Goal: Task Accomplishment & Management: Use online tool/utility

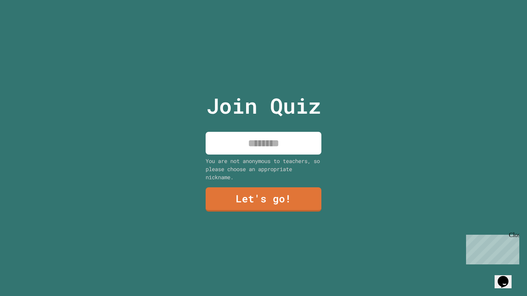
click at [515, 236] on div "Close" at bounding box center [514, 237] width 10 height 10
click at [277, 142] on input at bounding box center [264, 143] width 116 height 23
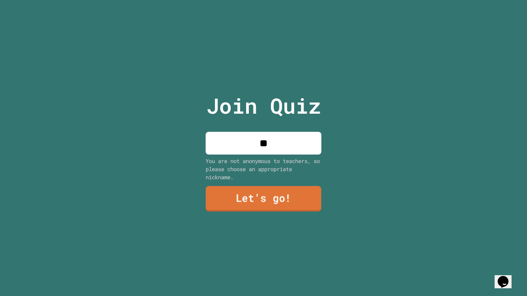
type input "**"
click at [256, 195] on link "Let's go!" at bounding box center [264, 198] width 116 height 25
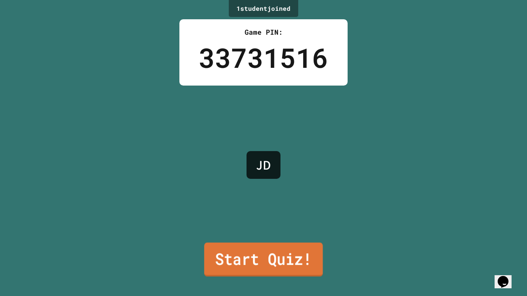
click at [242, 276] on link "Start Quiz!" at bounding box center [263, 260] width 119 height 34
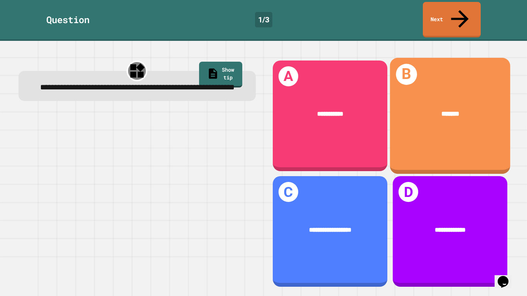
click at [414, 119] on div "B *******" at bounding box center [449, 116] width 120 height 116
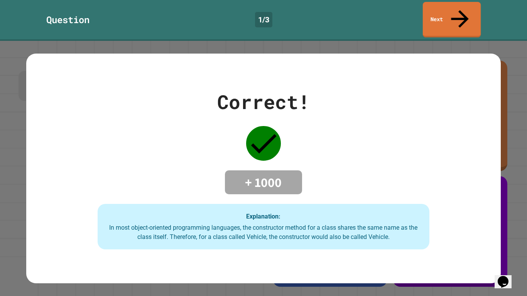
click at [452, 6] on link "Next" at bounding box center [452, 19] width 58 height 35
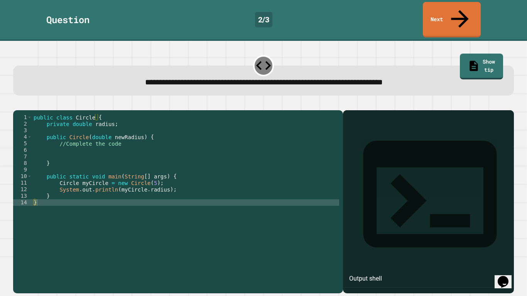
click at [111, 145] on div "public class Circle { private double radius ; public Circle ( double newRadius …" at bounding box center [185, 209] width 307 height 190
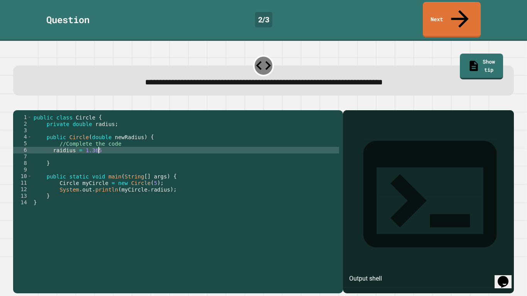
scroll to position [0, 8]
click at [61, 143] on div "public class Circle { private double radius ; public Circle ( double newRadius …" at bounding box center [185, 209] width 307 height 190
click at [17, 104] on icon "button" at bounding box center [17, 104] width 0 height 0
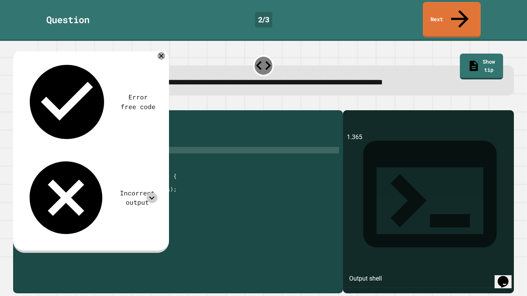
click at [154, 193] on icon at bounding box center [152, 198] width 10 height 10
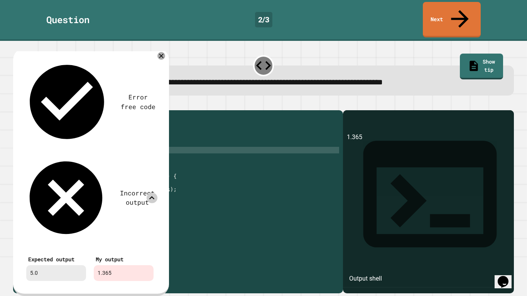
click at [96, 144] on div "public class Circle { private double radius ; public Circle ( double newRadius …" at bounding box center [185, 209] width 307 height 190
type textarea "**********"
click at [152, 57] on div "Error free code 1.365 Incorrect output Expected output 5.0 My output 1.365" at bounding box center [90, 171] width 143 height 235
click at [153, 193] on icon at bounding box center [152, 198] width 10 height 10
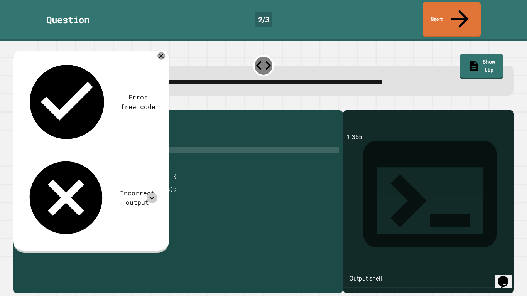
click at [17, 104] on icon "button" at bounding box center [17, 104] width 0 height 0
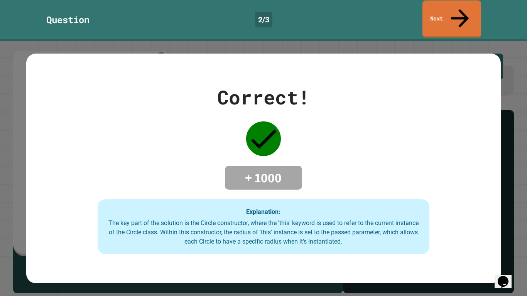
click at [468, 13] on link "Next" at bounding box center [451, 18] width 59 height 37
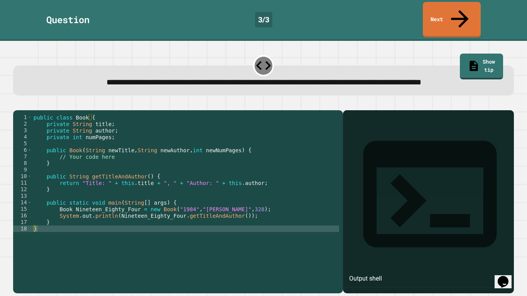
click at [116, 161] on div "public class Book { private String title ; private String author ; private int …" at bounding box center [185, 202] width 307 height 177
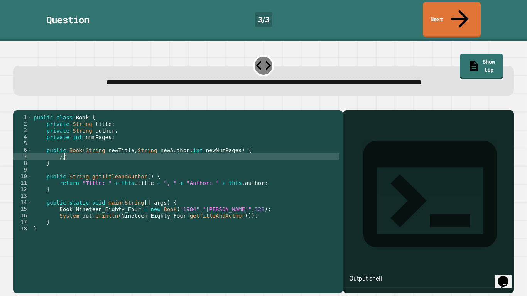
type textarea "*"
click at [17, 104] on button "button" at bounding box center [17, 104] width 0 height 0
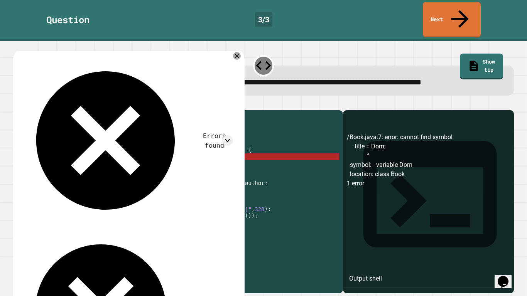
drag, startPoint x: 111, startPoint y: 112, endPoint x: 27, endPoint y: 113, distance: 83.3
copy div "Title: 1984, Author: [PERSON_NAME]"
click at [265, 85] on div "**********" at bounding box center [263, 81] width 501 height 30
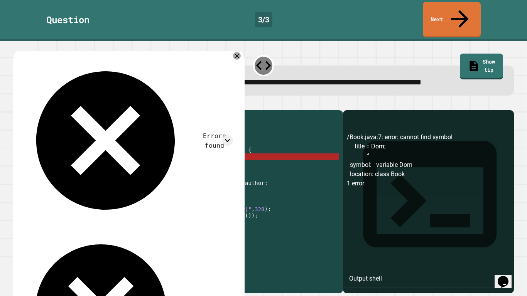
click at [234, 54] on icon at bounding box center [236, 56] width 5 height 5
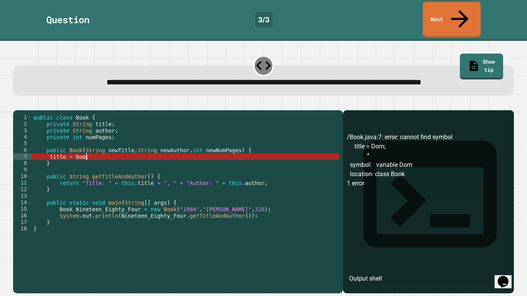
click at [87, 162] on div "public class Book { private String title ; private String author ; private int …" at bounding box center [185, 202] width 307 height 177
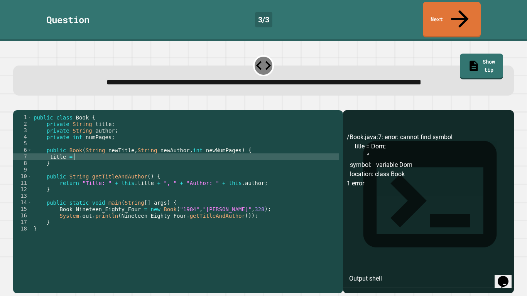
scroll to position [0, 4]
paste textarea "**********"
click at [71, 163] on div "public class Book { private String title ; private String author ; private int …" at bounding box center [185, 202] width 307 height 177
click at [184, 163] on div "public class Book { private String title ; private String author ; private int …" at bounding box center [185, 202] width 307 height 177
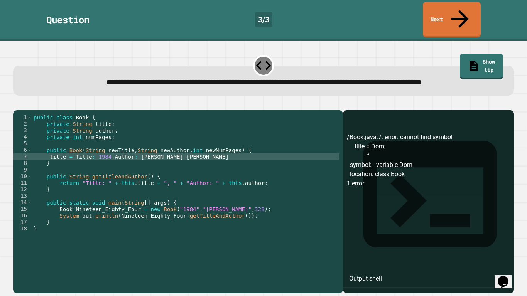
scroll to position [0, 18]
click at [17, 104] on icon "button" at bounding box center [17, 104] width 0 height 0
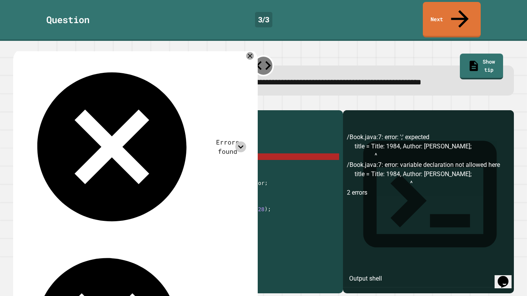
click at [243, 142] on icon at bounding box center [240, 147] width 10 height 10
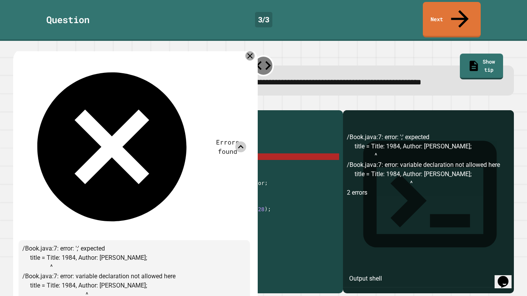
click at [253, 51] on div at bounding box center [249, 55] width 9 height 9
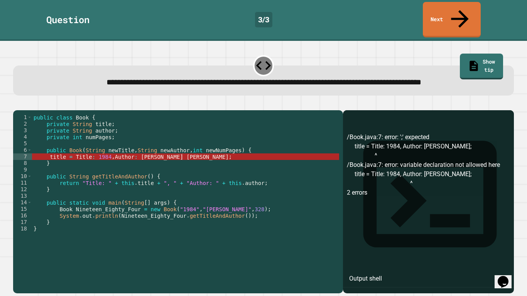
click at [75, 160] on div "public class Book { private String title ; private String author ; private int …" at bounding box center [185, 202] width 307 height 177
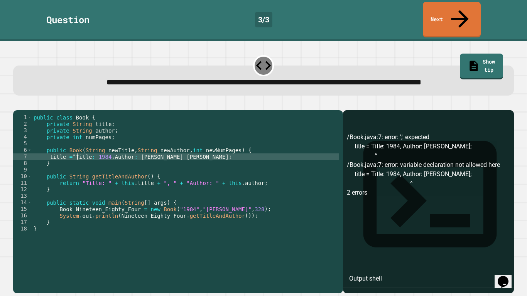
scroll to position [0, 6]
click at [180, 162] on div "public class Book { private String title ; private String author ; private int …" at bounding box center [185, 202] width 307 height 177
click at [24, 106] on icon "button" at bounding box center [22, 108] width 4 height 5
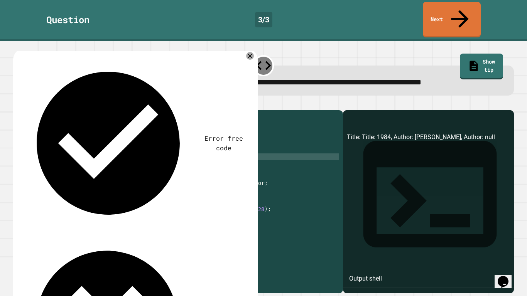
scroll to position [0, 0]
click at [94, 163] on div "public class Book { private String title ; private String author ; private int …" at bounding box center [185, 202] width 307 height 177
click at [251, 54] on div at bounding box center [250, 56] width 8 height 8
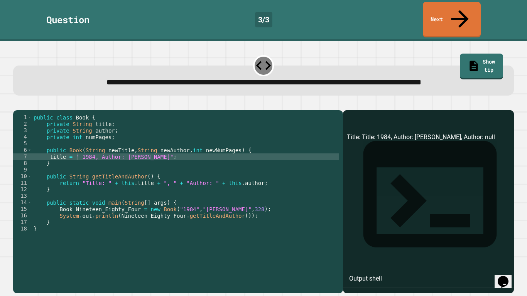
click at [32, 101] on div at bounding box center [263, 105] width 501 height 9
click at [17, 104] on icon "button" at bounding box center [17, 104] width 0 height 0
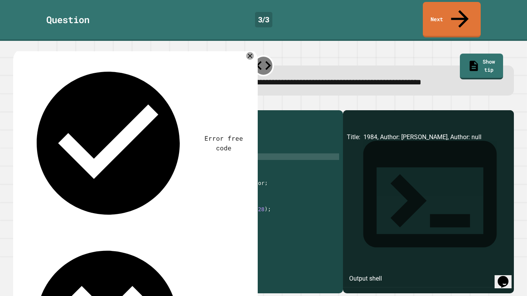
click at [98, 163] on div "public class Book { private String title ; private String author ; private int …" at bounding box center [185, 202] width 307 height 177
click at [76, 161] on div "public class Book { private String title ; private String author ; private int …" at bounding box center [185, 202] width 307 height 177
click at [91, 162] on div "public class Book { private String title ; private String author ; private int …" at bounding box center [185, 202] width 307 height 177
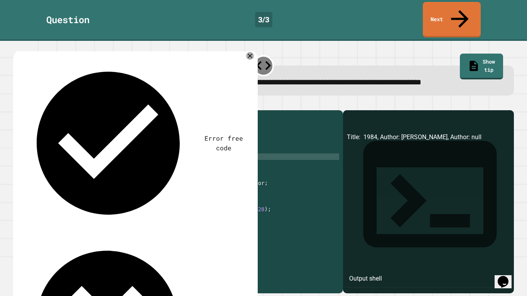
scroll to position [0, 8]
click at [246, 52] on icon at bounding box center [250, 56] width 8 height 8
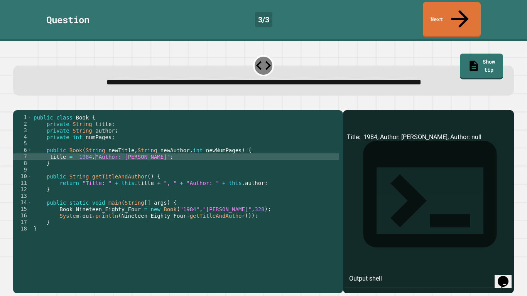
click at [17, 104] on icon "button" at bounding box center [17, 104] width 0 height 0
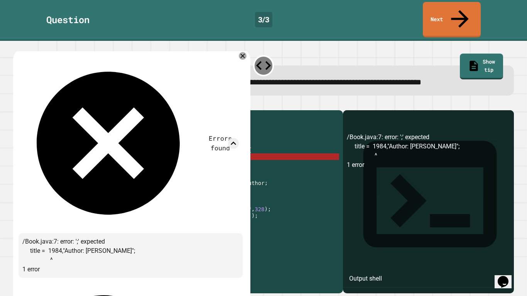
click at [239, 52] on div at bounding box center [243, 56] width 8 height 8
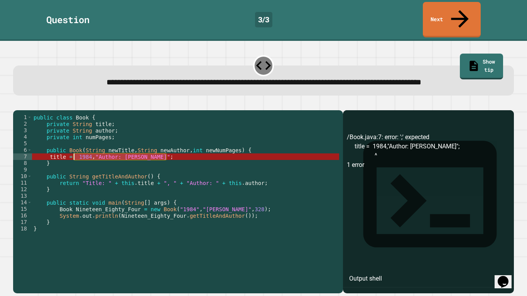
drag, startPoint x: 169, startPoint y: 159, endPoint x: 75, endPoint y: 163, distance: 94.2
click at [75, 163] on div "public class Book { private String title ; private String author ; private int …" at bounding box center [185, 202] width 307 height 177
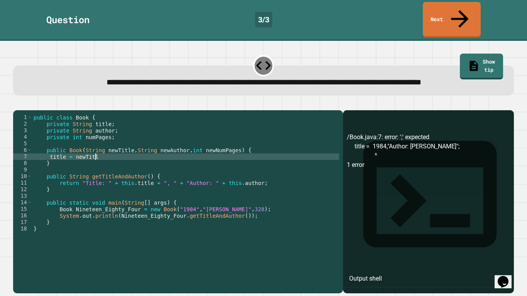
type textarea "**********"
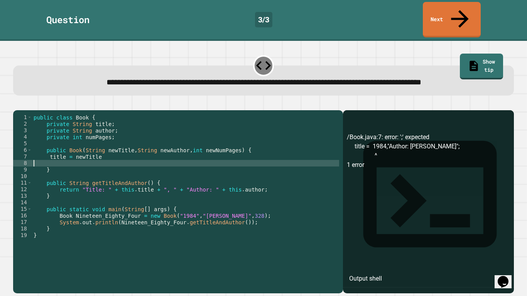
scroll to position [0, 0]
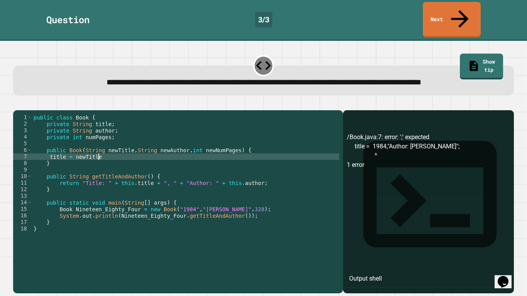
type textarea "**********"
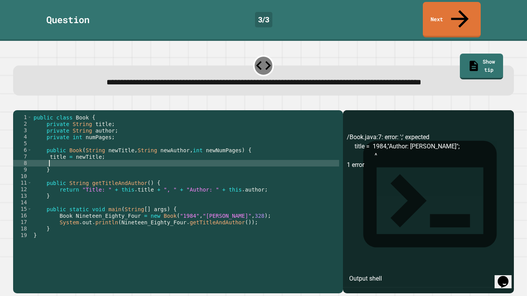
scroll to position [0, 2]
type textarea "*"
type textarea "**********"
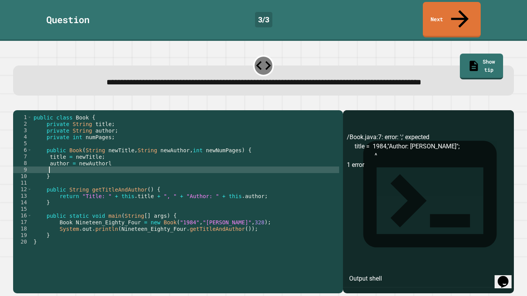
scroll to position [0, 2]
type textarea "*"
click at [108, 165] on div "public class Book { private String title ; private String author ; private int …" at bounding box center [185, 202] width 307 height 177
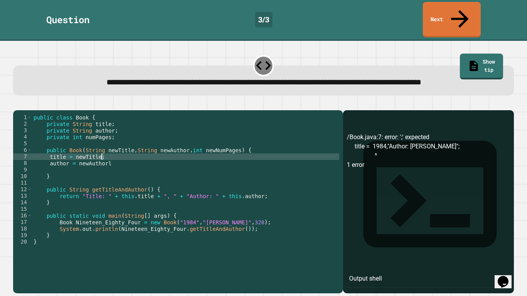
click at [110, 167] on div "public class Book { private String title ; private String author ; private int …" at bounding box center [185, 202] width 307 height 177
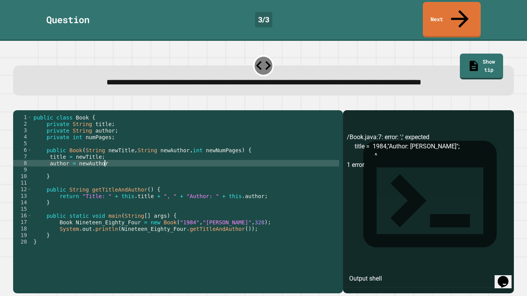
scroll to position [0, 9]
type textarea "**********"
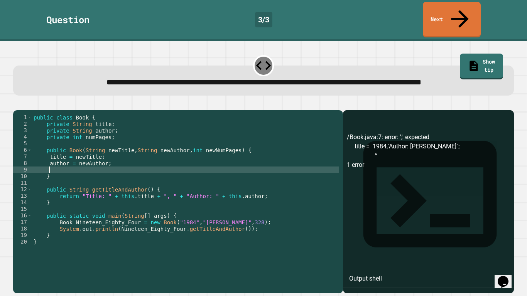
click at [106, 174] on div "public class Book { private String title ; private String author ; private int …" at bounding box center [185, 202] width 307 height 177
type textarea "*"
click at [17, 104] on button "button" at bounding box center [17, 104] width 0 height 0
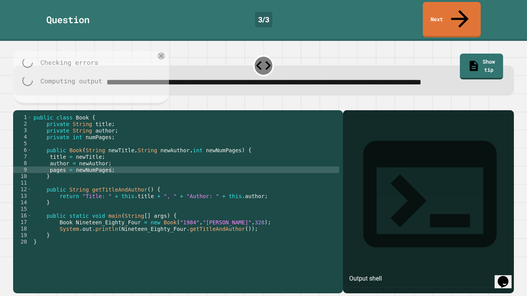
click at [26, 109] on div at bounding box center [263, 105] width 501 height 9
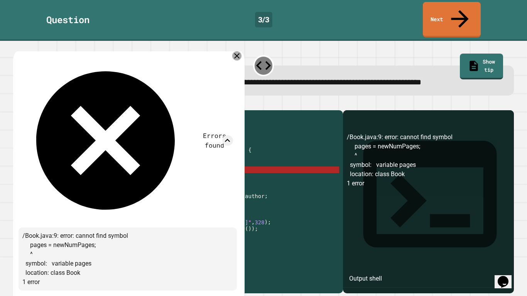
click at [234, 53] on icon at bounding box center [236, 55] width 5 height 5
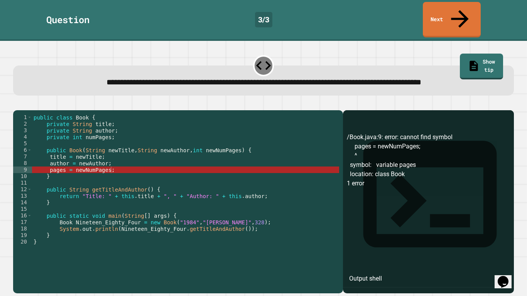
click at [51, 176] on div "public class Book { private String title ; private String author ; private int …" at bounding box center [185, 202] width 307 height 177
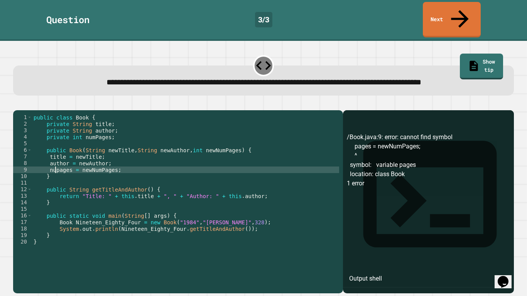
scroll to position [0, 3]
click at [17, 104] on icon "button" at bounding box center [17, 104] width 0 height 0
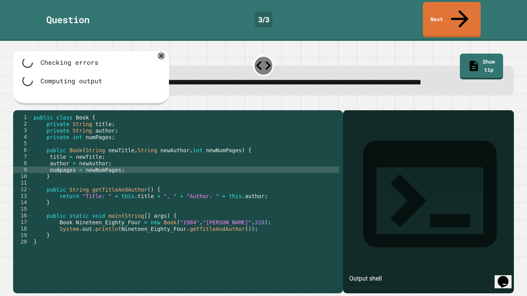
click at [61, 175] on div "public class Book { private String title ; private String author ; private int …" at bounding box center [185, 202] width 307 height 177
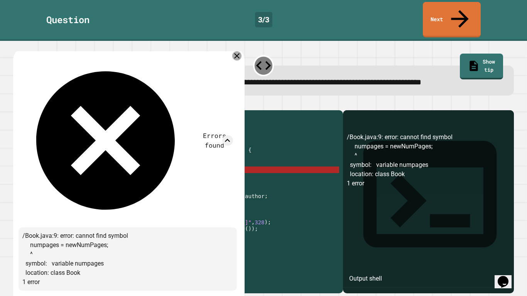
click at [234, 53] on icon at bounding box center [236, 55] width 5 height 5
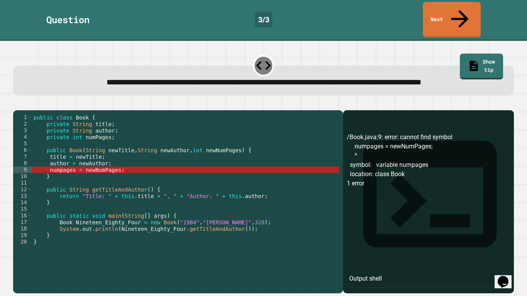
click at [61, 177] on div "public class Book { private String title ; private String author ; private int …" at bounding box center [185, 202] width 307 height 177
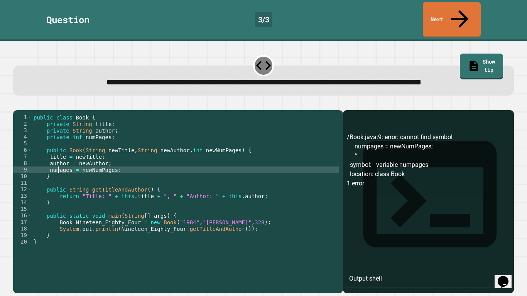
scroll to position [0, 4]
type textarea "**********"
click at [17, 104] on icon "button" at bounding box center [17, 104] width 0 height 0
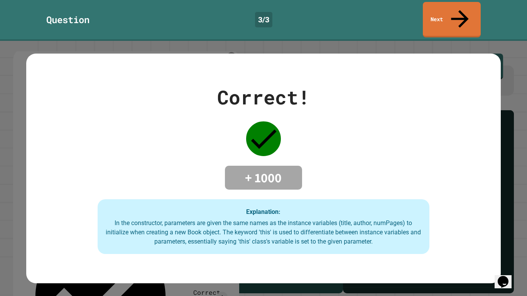
click at [426, 10] on link "Next" at bounding box center [452, 19] width 58 height 35
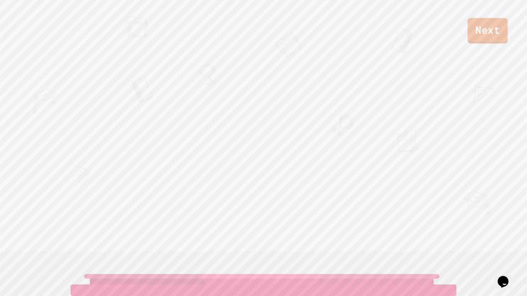
click at [475, 26] on link "Next" at bounding box center [487, 30] width 40 height 25
